Goal: Task Accomplishment & Management: Use online tool/utility

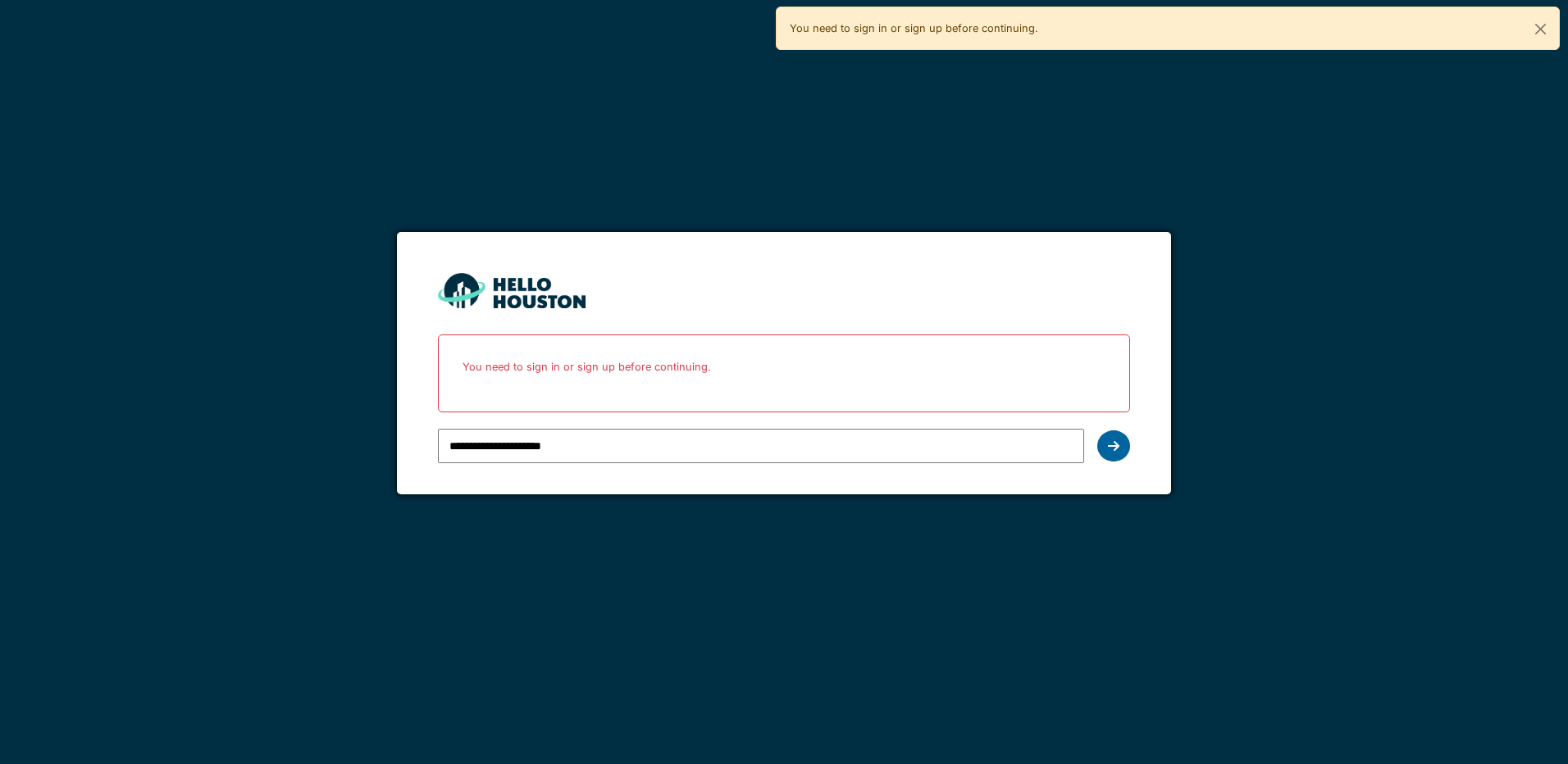
type input "**********"
click at [1114, 441] on icon at bounding box center [1113, 446] width 12 height 14
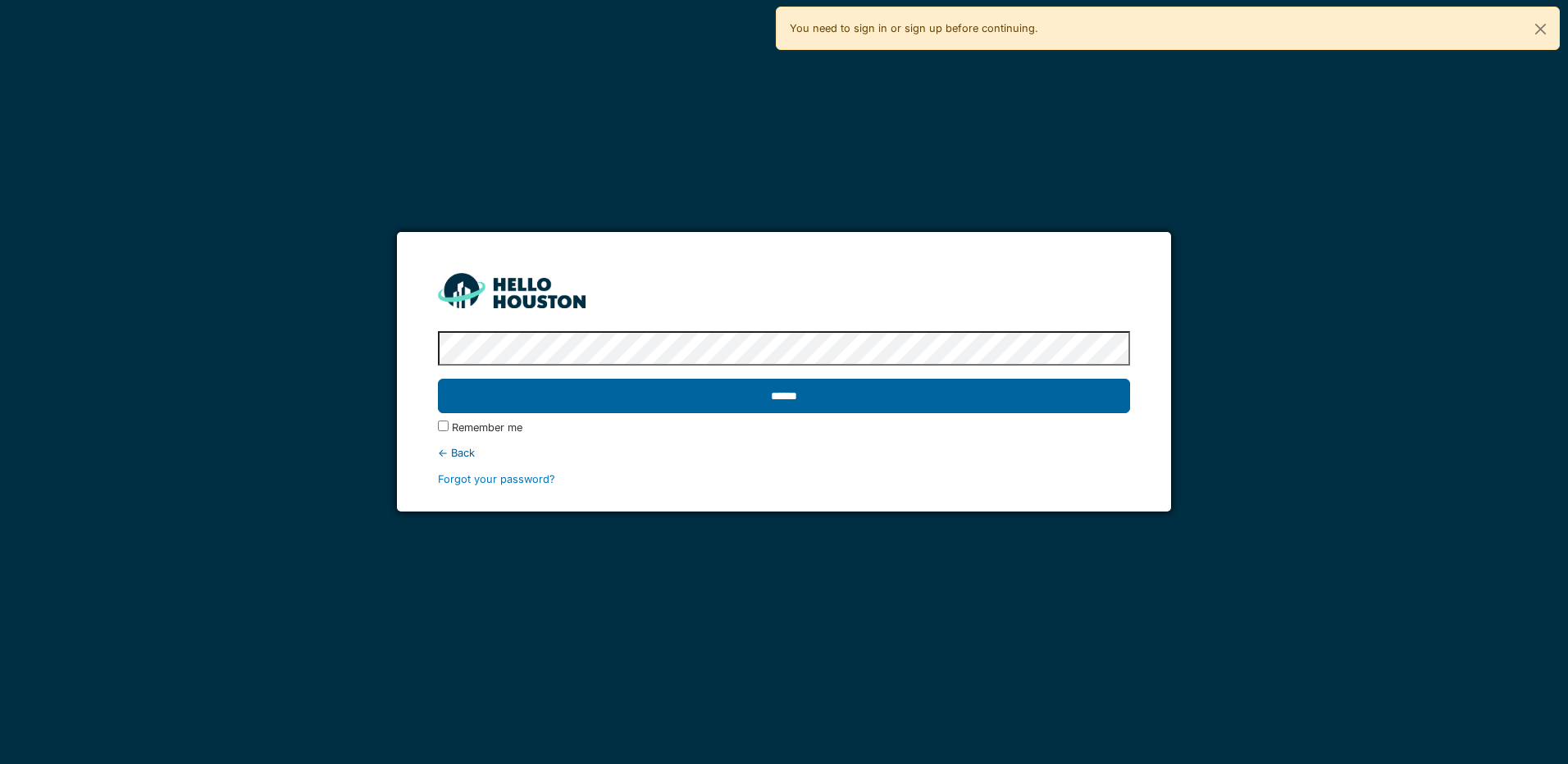
click at [814, 394] on input "******" at bounding box center [783, 396] width 691 height 34
